Goal: Obtain resource: Download file/media

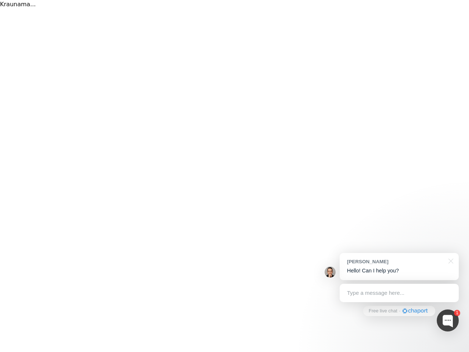
click at [235, 176] on div "Kraunama..." at bounding box center [234, 176] width 469 height 352
click at [448, 321] on div at bounding box center [448, 320] width 22 height 22
click at [399, 267] on div "[PERSON_NAME] Hello! Can I help you?" at bounding box center [399, 266] width 119 height 27
click at [450, 260] on div at bounding box center [450, 260] width 18 height 15
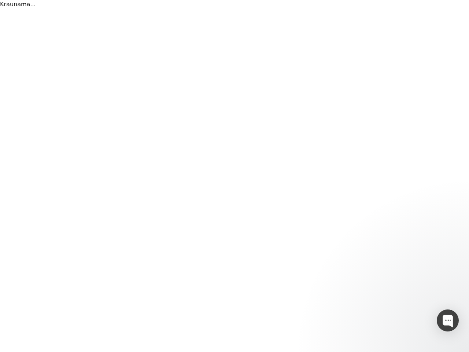
click at [399, 293] on div at bounding box center [391, 187] width 138 height 245
